Goal: Task Accomplishment & Management: Complete application form

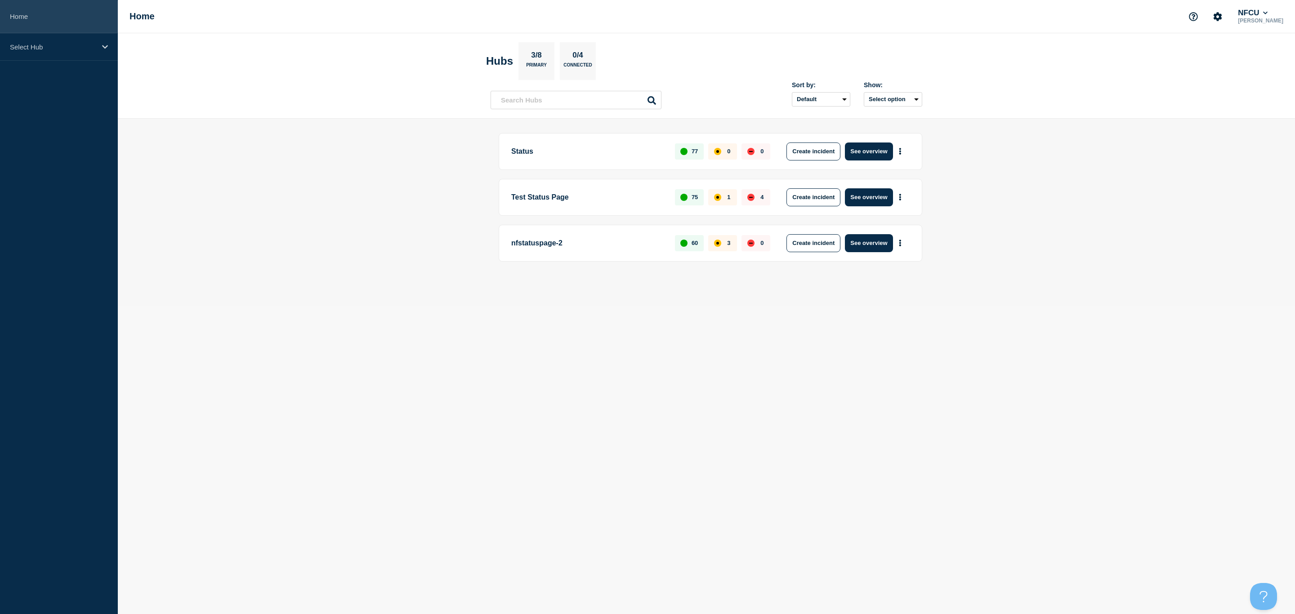
click at [76, 30] on link "Home" at bounding box center [59, 16] width 118 height 33
click at [69, 44] on p "Select Hub" at bounding box center [53, 47] width 86 height 8
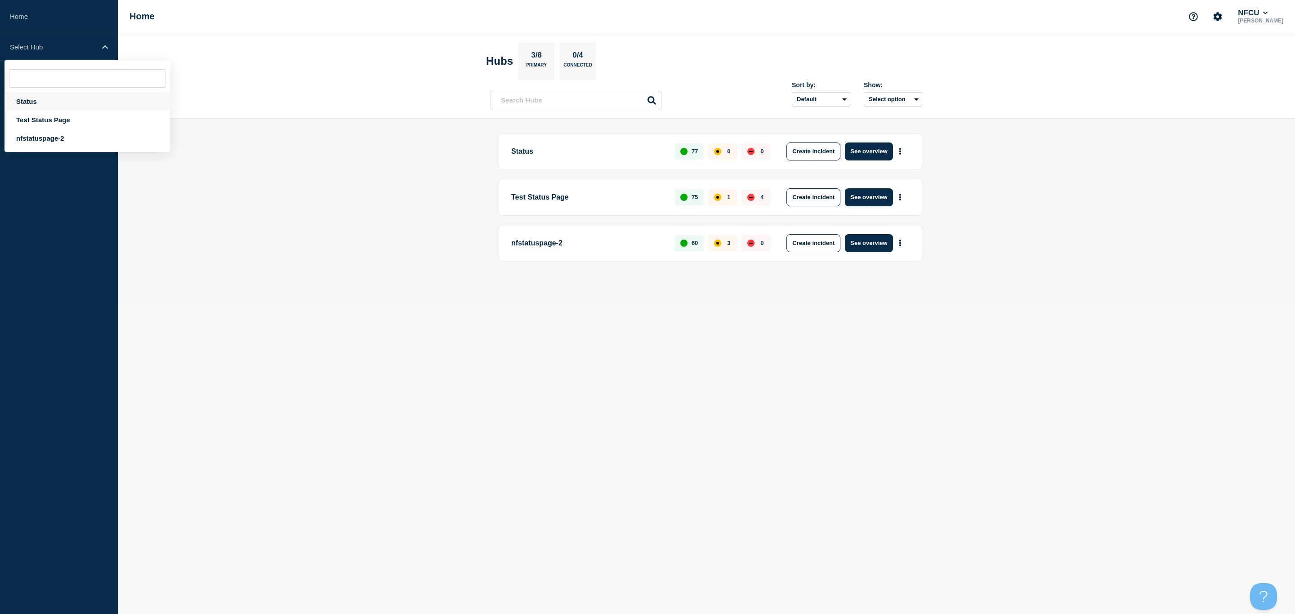
click at [36, 98] on div "Status" at bounding box center [86, 101] width 165 height 18
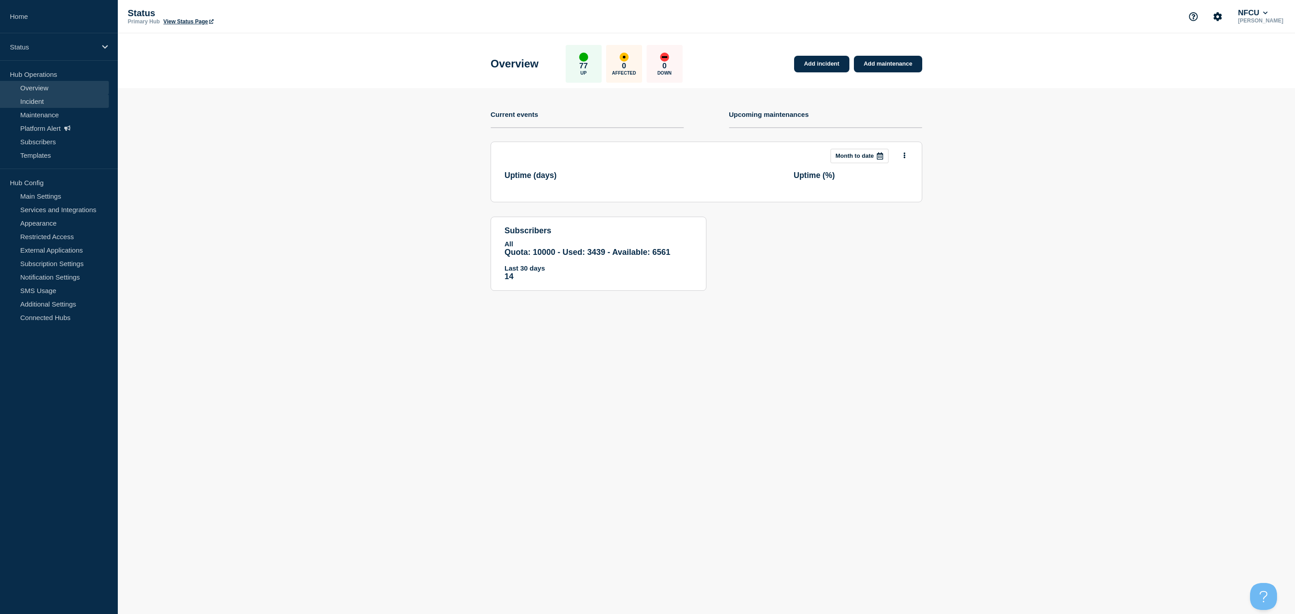
click at [46, 100] on link "Incident" at bounding box center [54, 100] width 109 height 13
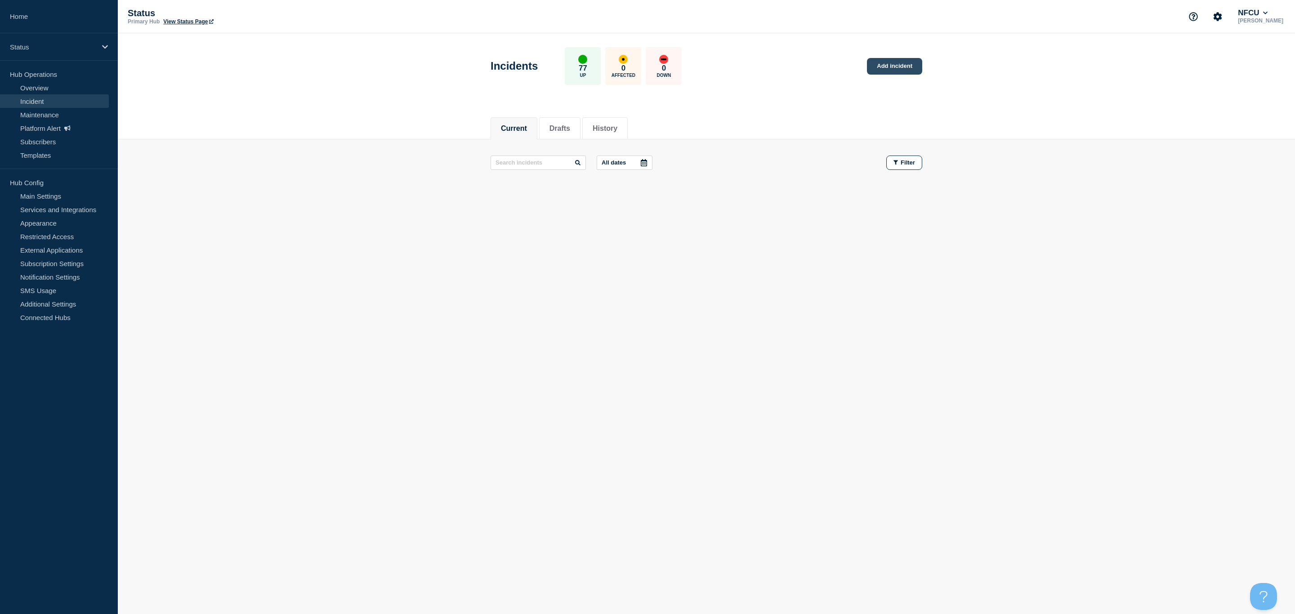
click at [894, 67] on link "Add incident" at bounding box center [894, 66] width 55 height 17
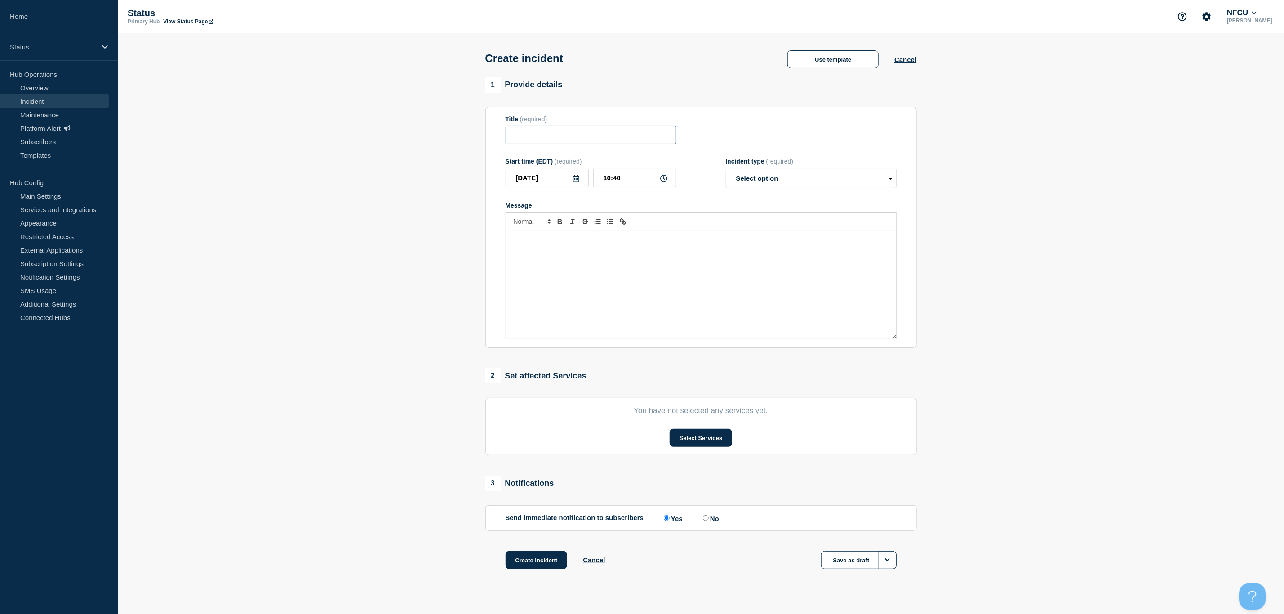
click at [584, 132] on input "Title" at bounding box center [591, 135] width 171 height 18
type input "Notifications"
click at [867, 60] on button "Use template" at bounding box center [833, 59] width 91 height 18
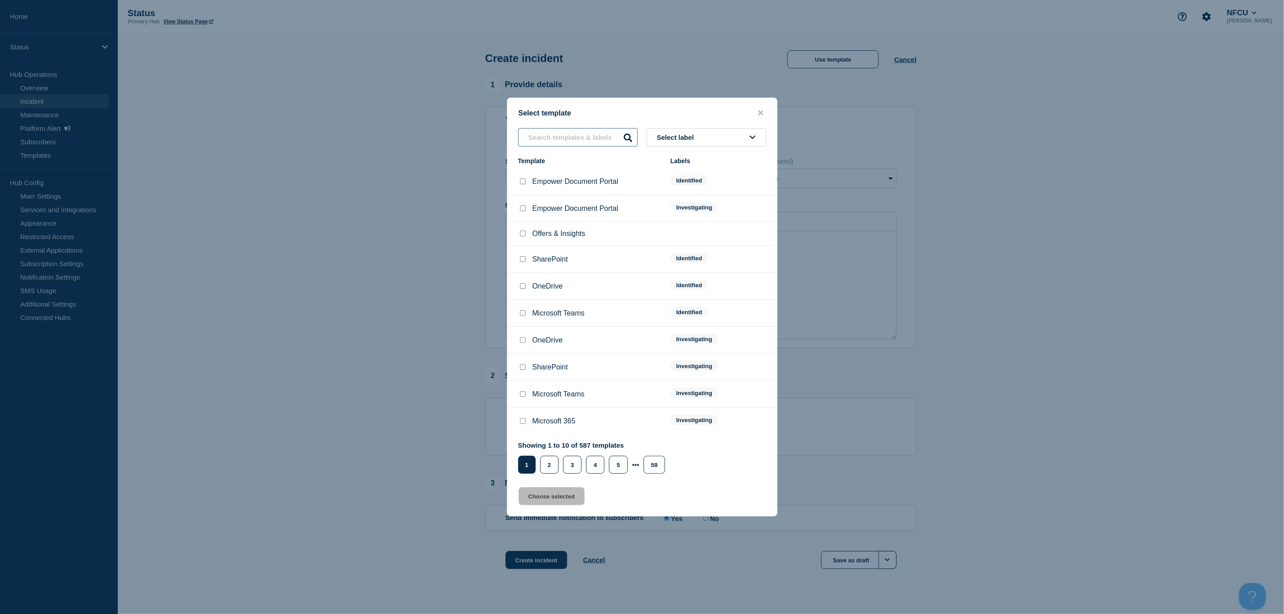
click at [575, 140] on input "text" at bounding box center [578, 137] width 120 height 18
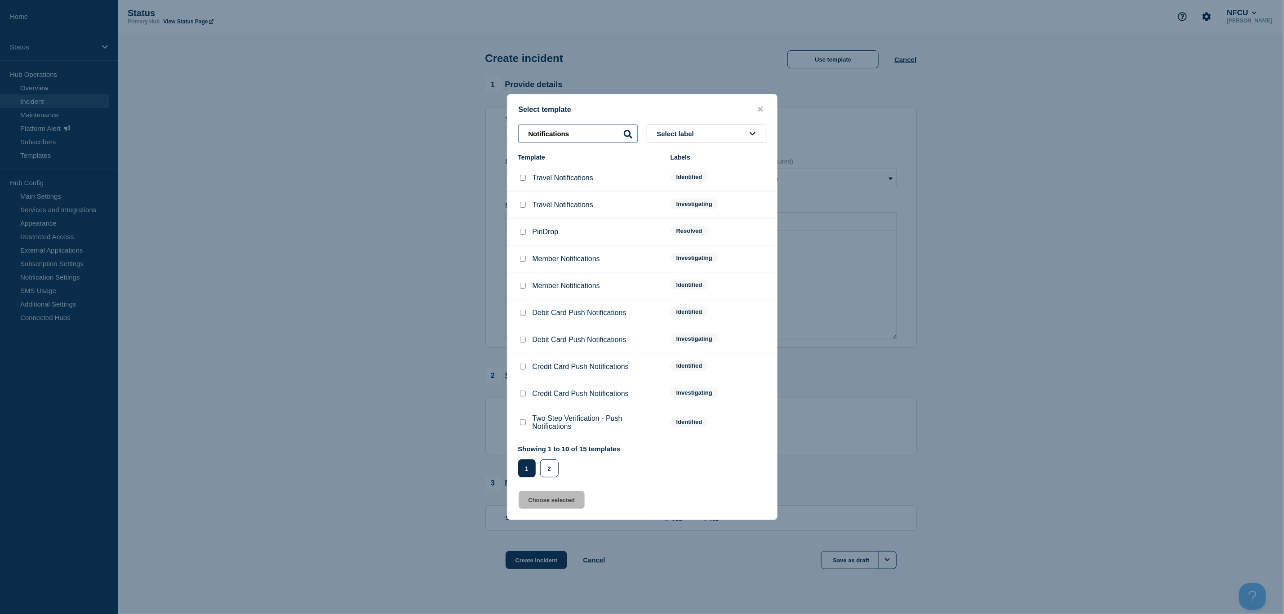
type input "Notifications"
click at [528, 261] on div "Member Notifications" at bounding box center [589, 258] width 143 height 9
click at [518, 262] on div at bounding box center [522, 258] width 9 height 9
click at [520, 262] on input "Member Notifications checkbox" at bounding box center [523, 259] width 6 height 6
checkbox input "true"
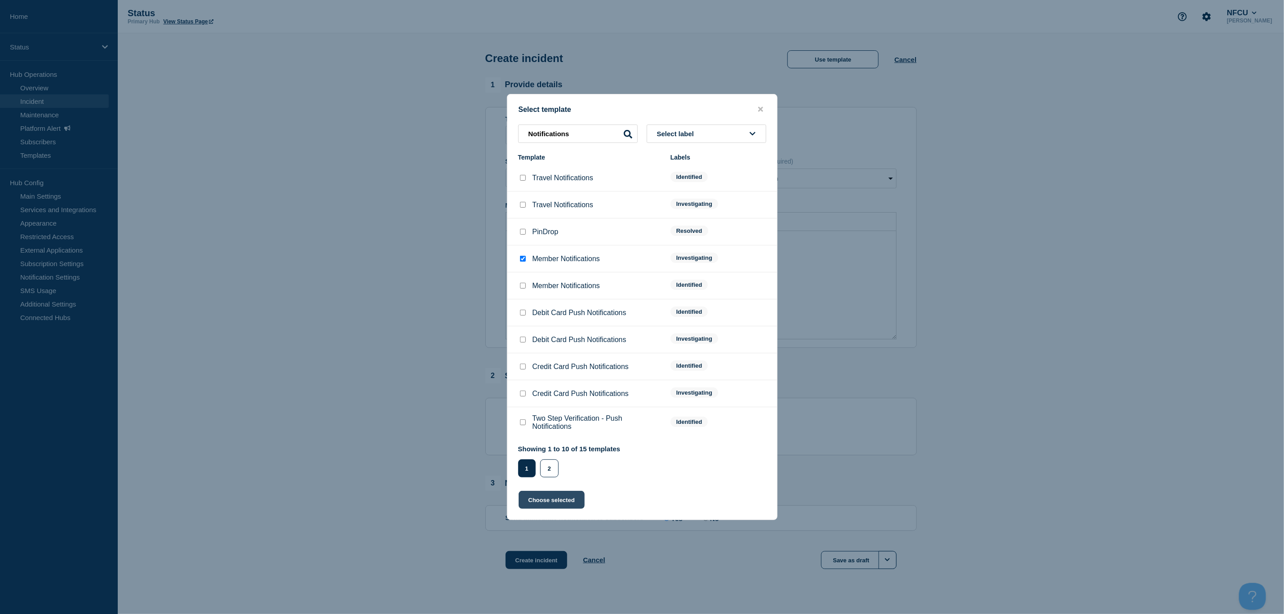
click at [539, 504] on button "Choose selected" at bounding box center [552, 500] width 66 height 18
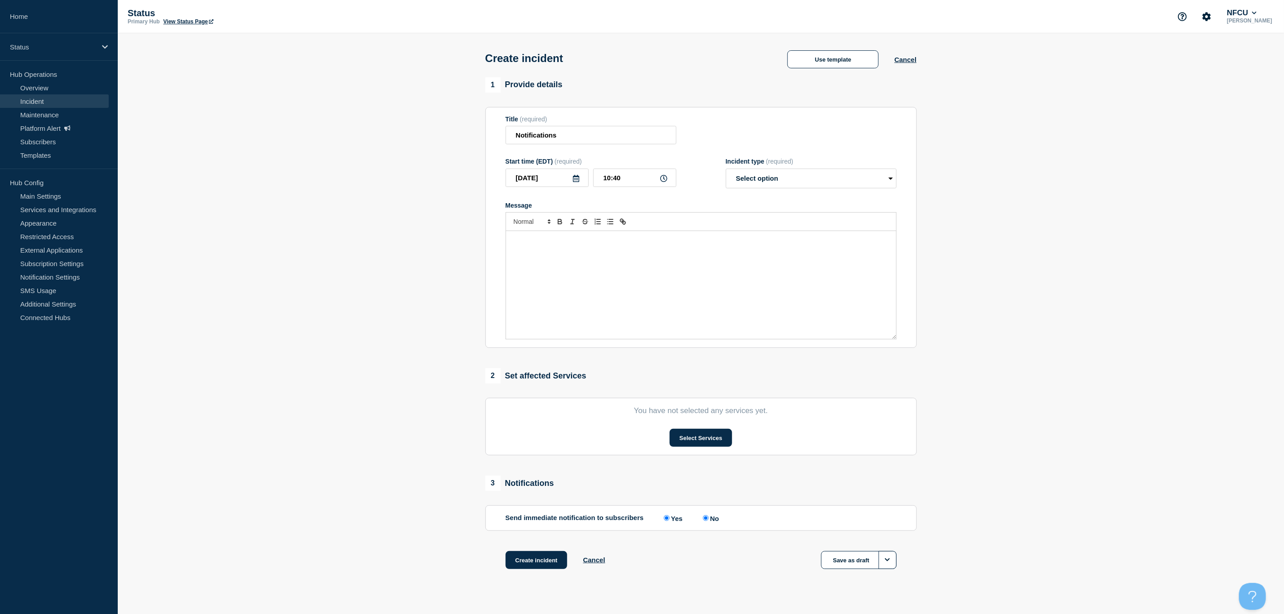
select select "investigating"
radio input "false"
radio input "true"
click at [905, 57] on button "Cancel" at bounding box center [906, 60] width 22 height 8
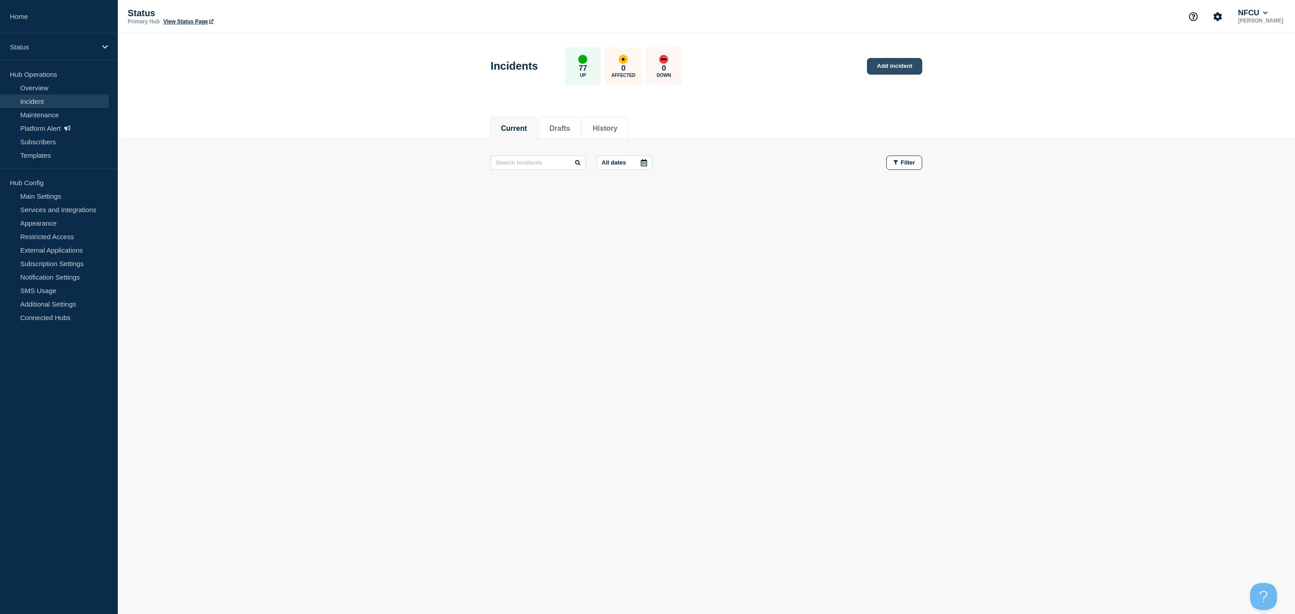
click at [892, 65] on link "Add incident" at bounding box center [894, 66] width 55 height 17
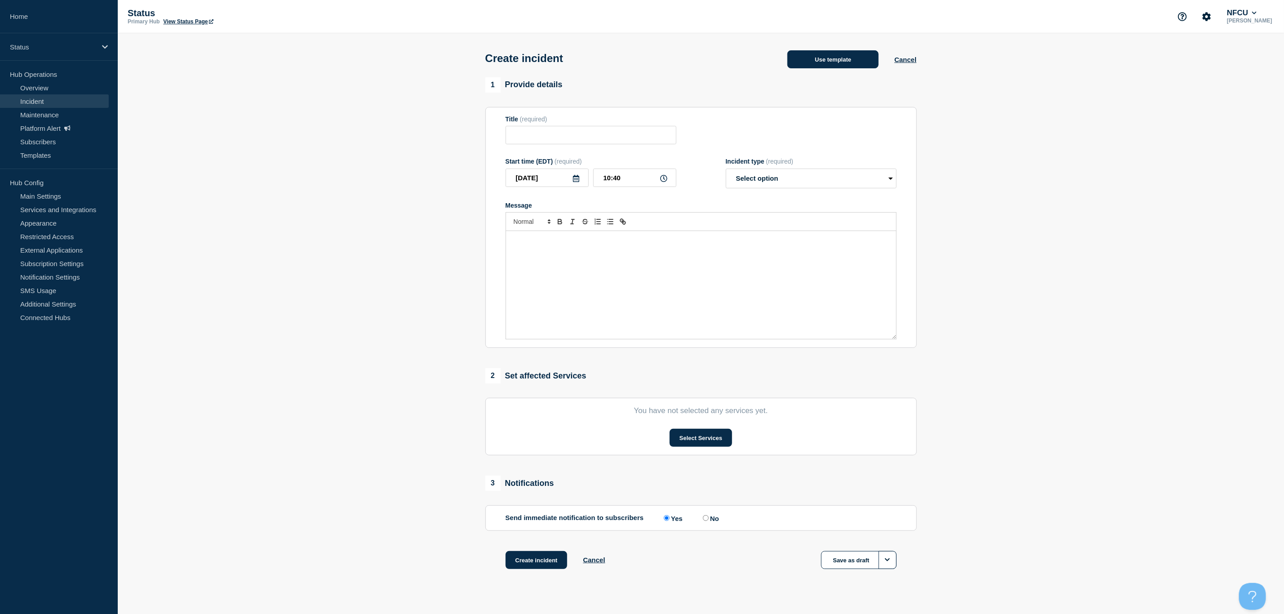
click at [826, 67] on button "Use template" at bounding box center [833, 59] width 91 height 18
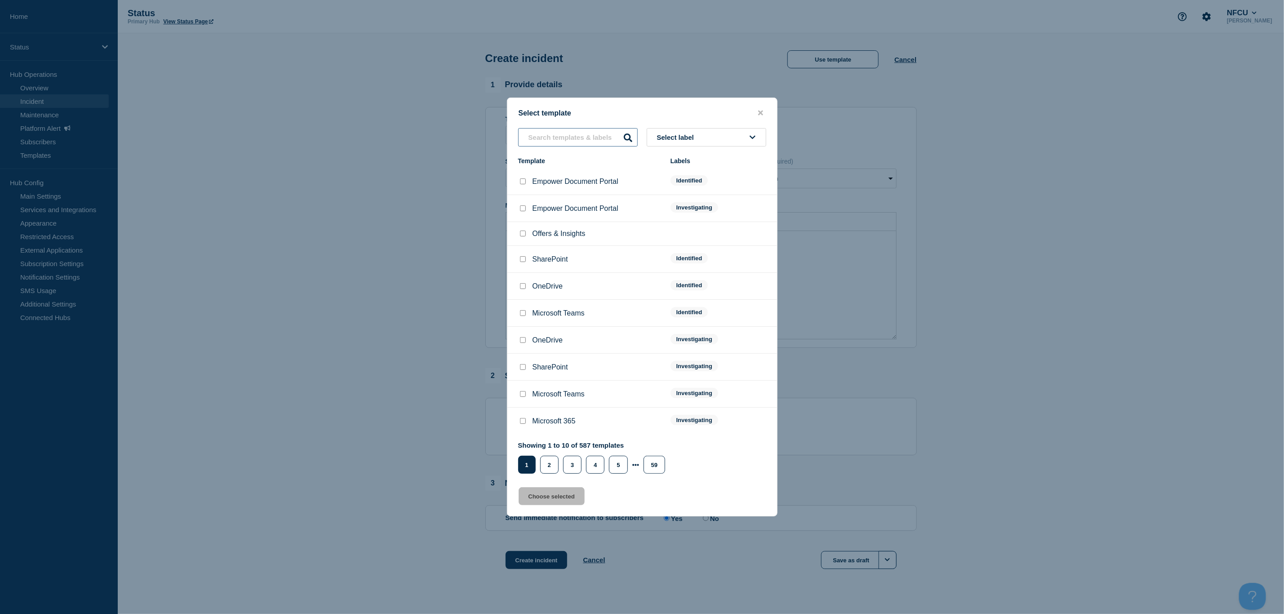
click at [553, 136] on input "text" at bounding box center [578, 137] width 120 height 18
type input "M"
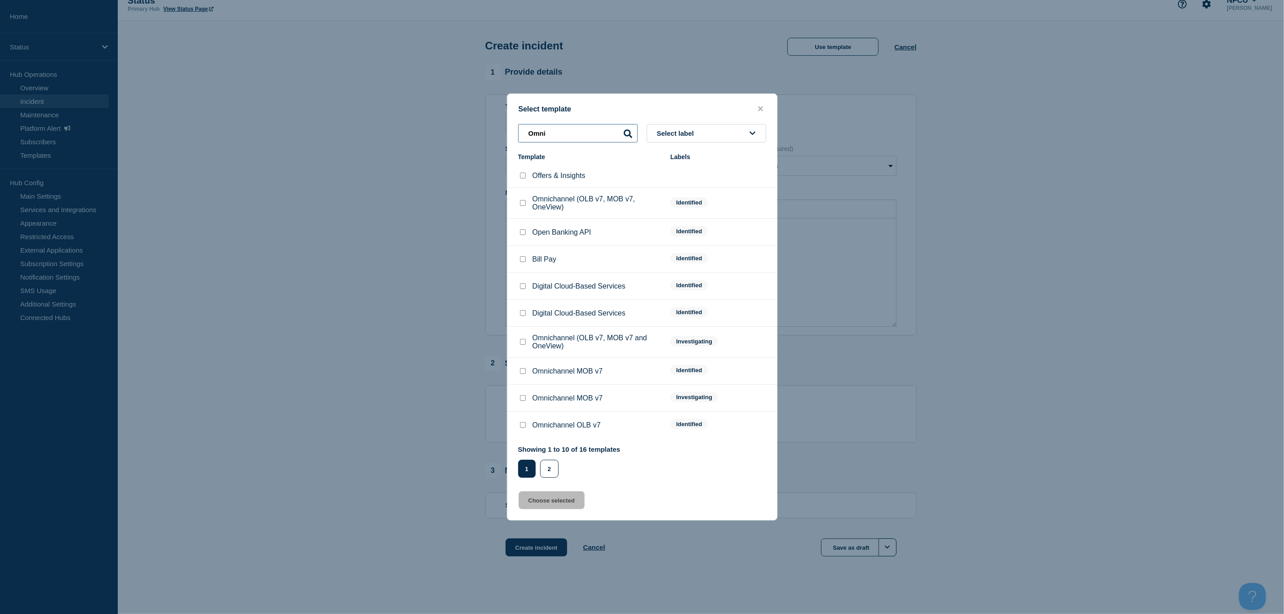
scroll to position [16, 0]
type input "Omni"
click at [762, 105] on icon "close button" at bounding box center [760, 108] width 5 height 7
